Goal: Information Seeking & Learning: Learn about a topic

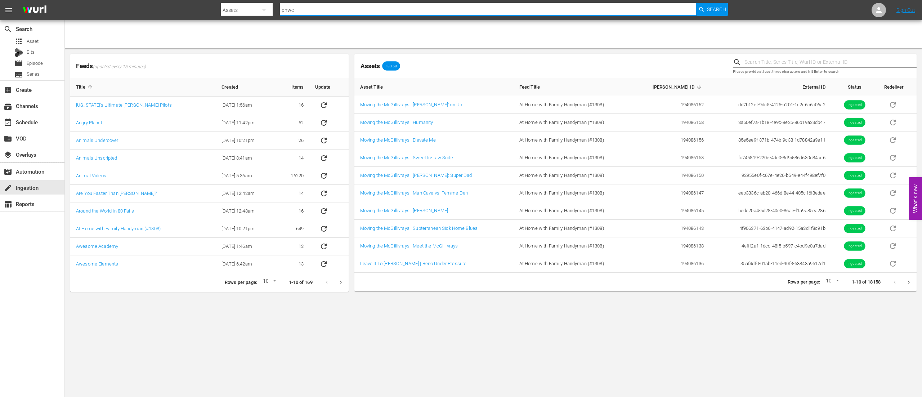
click at [482, 10] on input "phwc" at bounding box center [488, 9] width 416 height 17
click at [482, 9] on input "phwc" at bounding box center [488, 9] width 416 height 17
type input "pfpm"
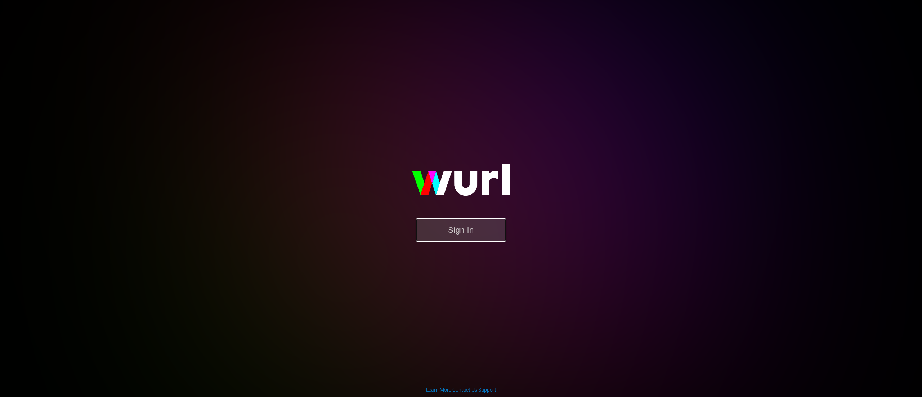
click at [457, 223] on button "Sign In" at bounding box center [461, 229] width 90 height 23
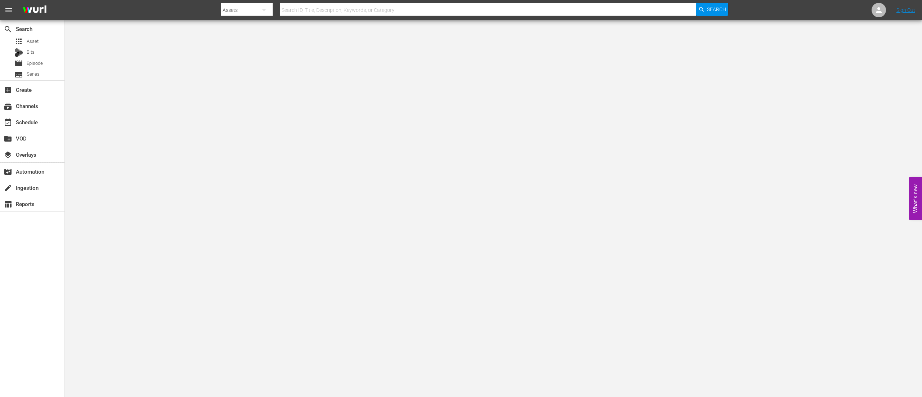
click at [329, 10] on input "text" at bounding box center [488, 9] width 416 height 17
type input "pfpm"
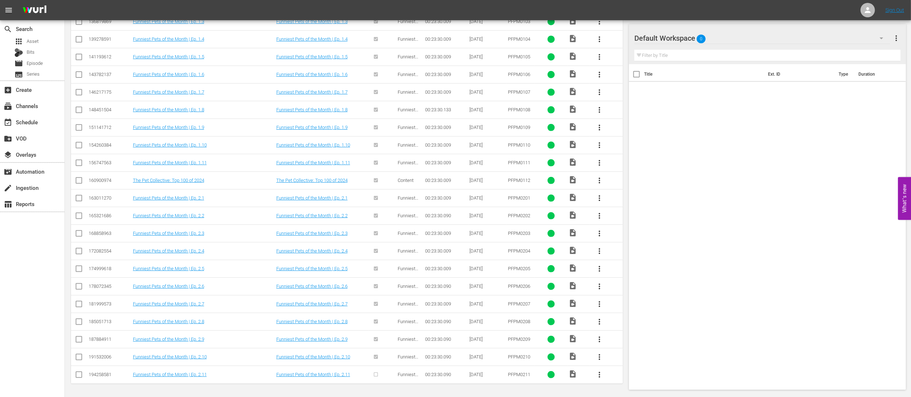
scroll to position [250, 0]
click at [309, 373] on link "Funniest Pets of the Month | Ep. 2.11" at bounding box center [313, 374] width 74 height 5
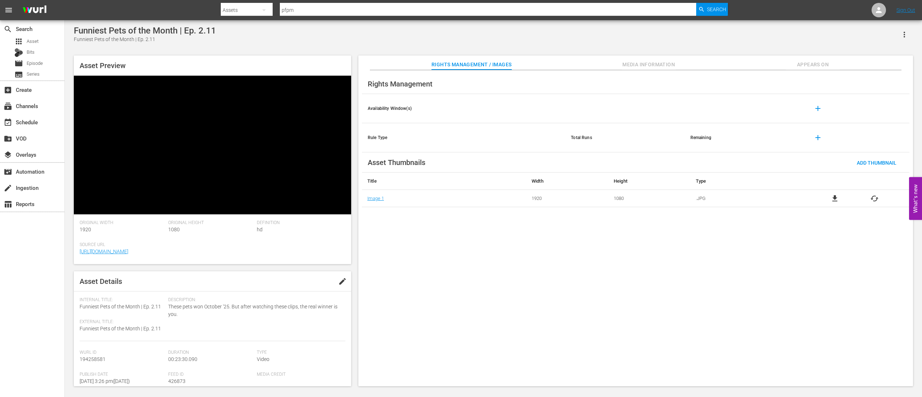
click at [650, 67] on span "Media Information" at bounding box center [649, 64] width 54 height 9
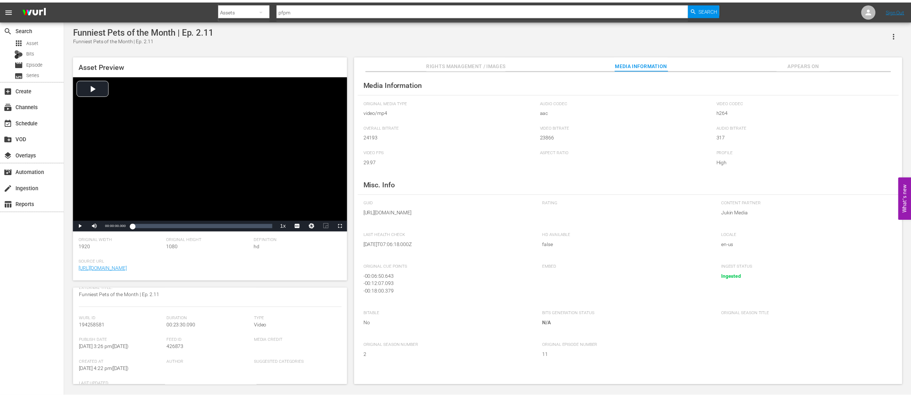
scroll to position [72, 0]
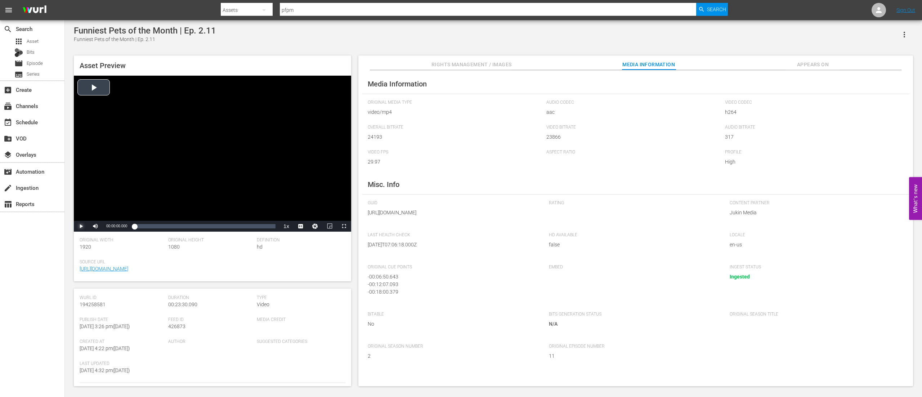
click at [81, 226] on span "Video Player" at bounding box center [81, 226] width 0 height 0
click at [138, 229] on div "00:01:12.862" at bounding box center [137, 226] width 7 height 7
click at [134, 228] on div "00:00:36.469" at bounding box center [136, 226] width 4 height 7
click at [271, 227] on div "Loaded : 3.82% 00:22:36.132 00:00:11.322" at bounding box center [204, 226] width 141 height 7
click at [25, 40] on div "apps Asset" at bounding box center [26, 41] width 24 height 10
